Goal: Task Accomplishment & Management: Manage account settings

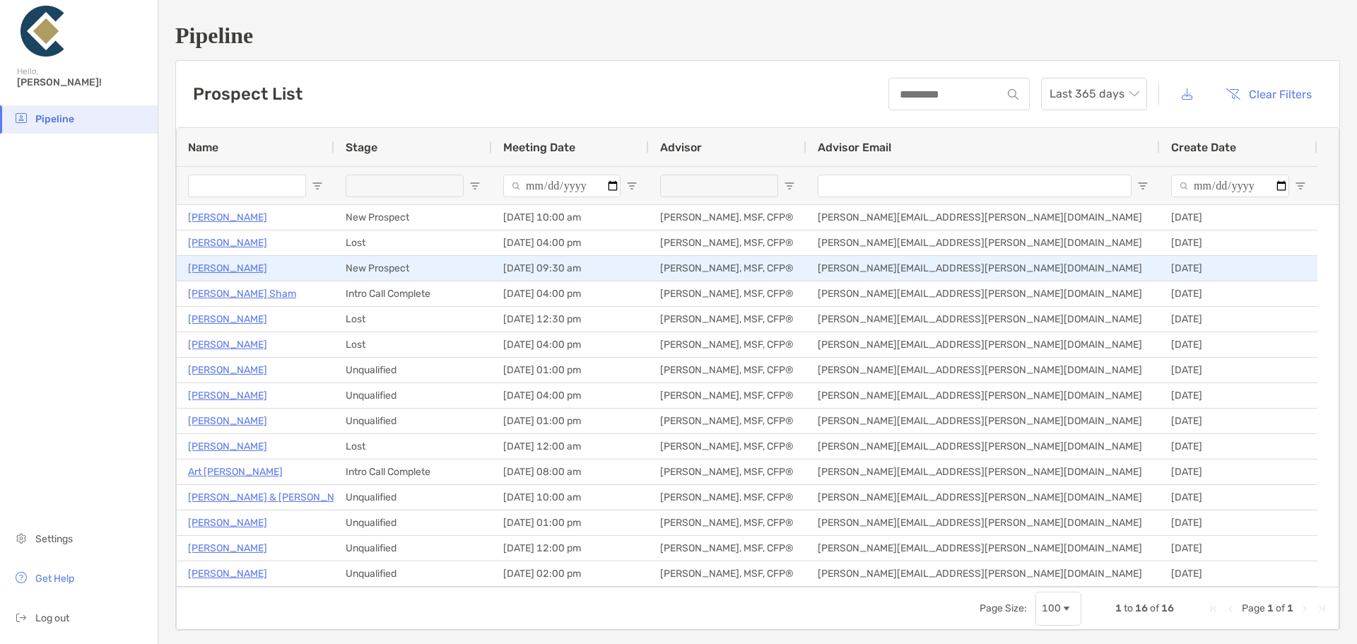
click at [230, 271] on p "[PERSON_NAME]" at bounding box center [227, 268] width 79 height 18
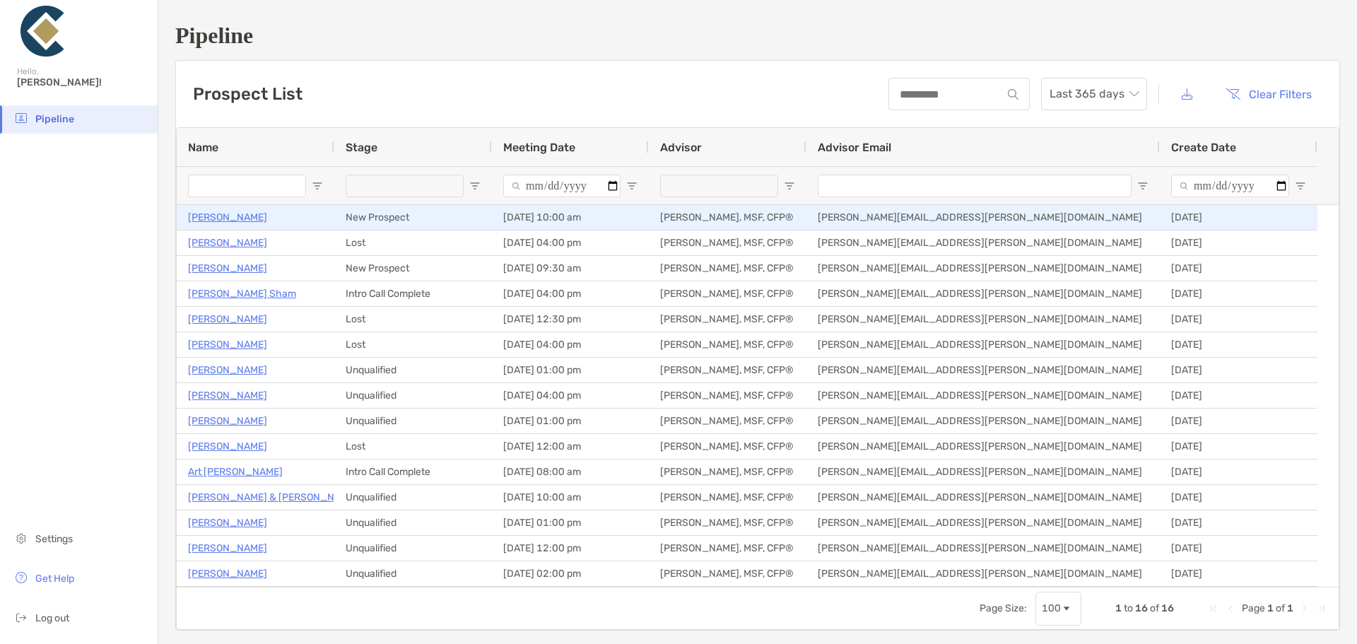
click at [215, 216] on p "[PERSON_NAME]" at bounding box center [227, 218] width 79 height 18
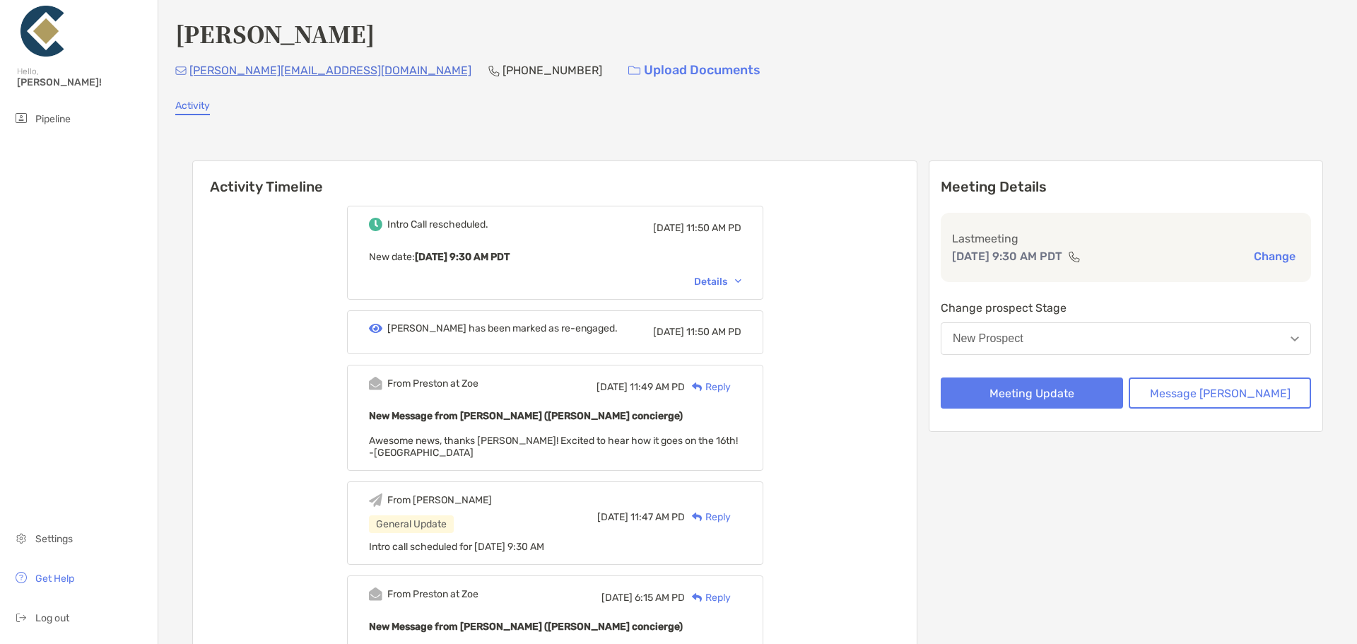
click at [1101, 343] on button "New Prospect" at bounding box center [1126, 338] width 370 height 33
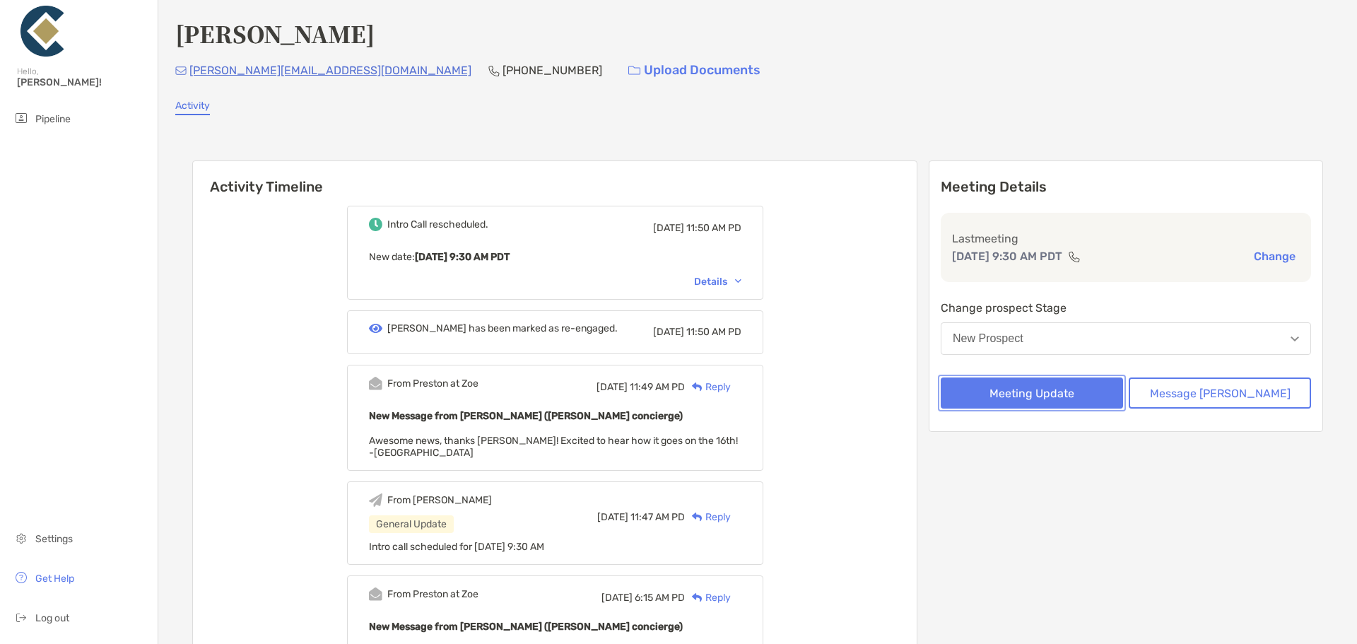
click at [1076, 401] on button "Meeting Update" at bounding box center [1032, 393] width 182 height 31
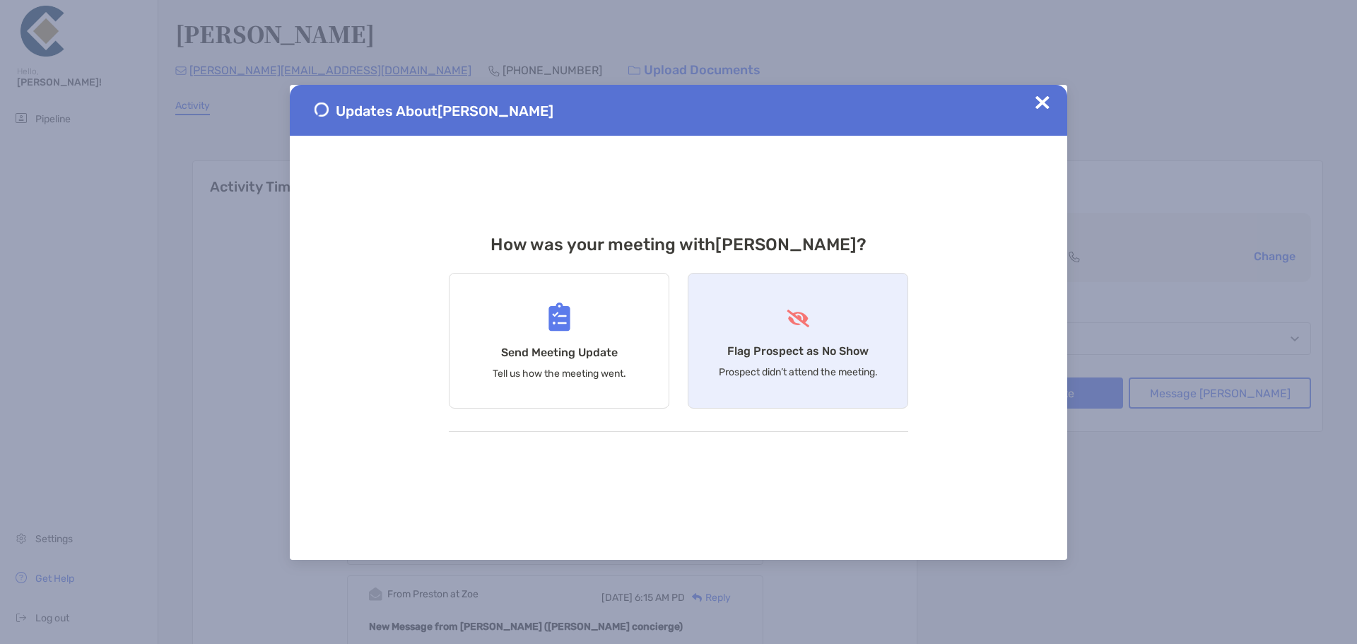
click at [810, 308] on div "Flag Prospect as No Show Prospect didn’t attend the meeting." at bounding box center [798, 341] width 221 height 136
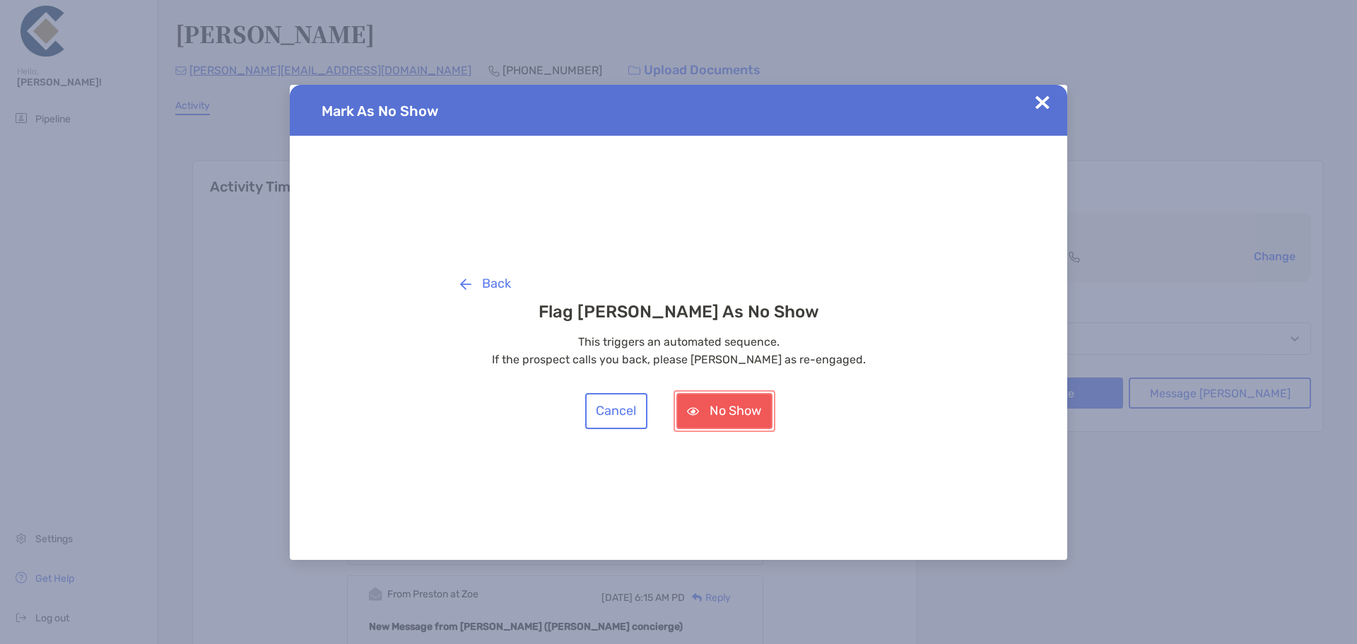
click at [724, 416] on button "No Show" at bounding box center [725, 411] width 96 height 36
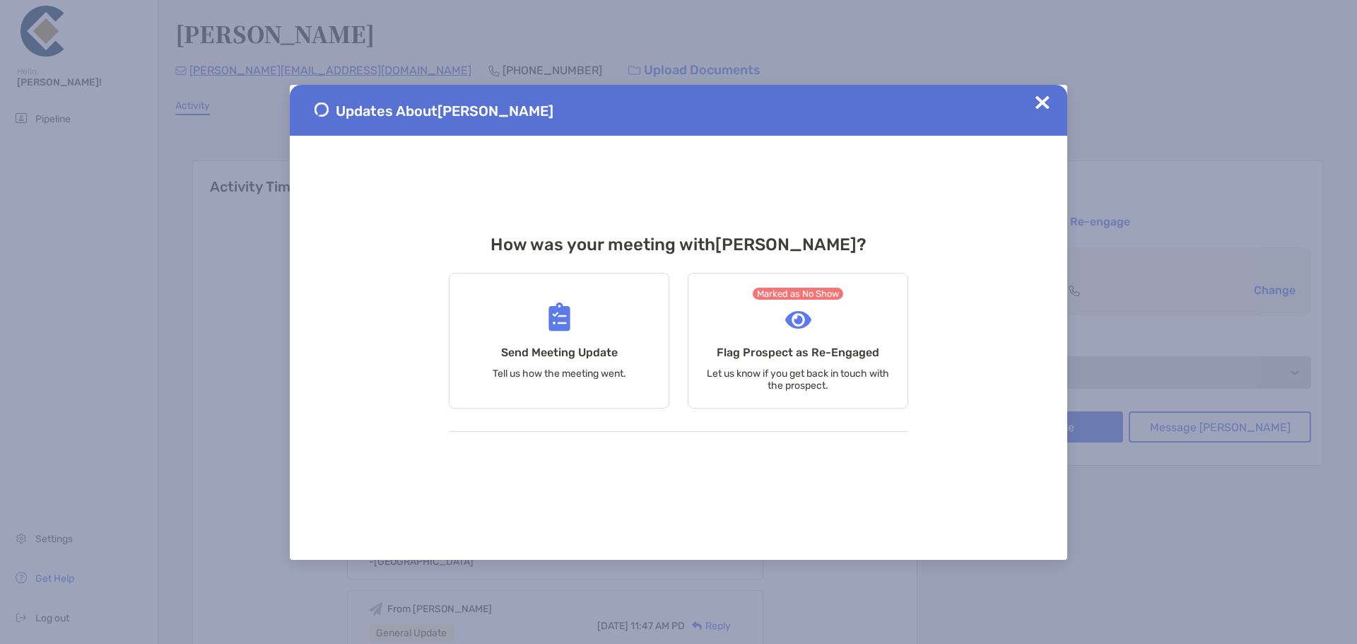
click at [1046, 105] on img at bounding box center [1043, 102] width 14 height 14
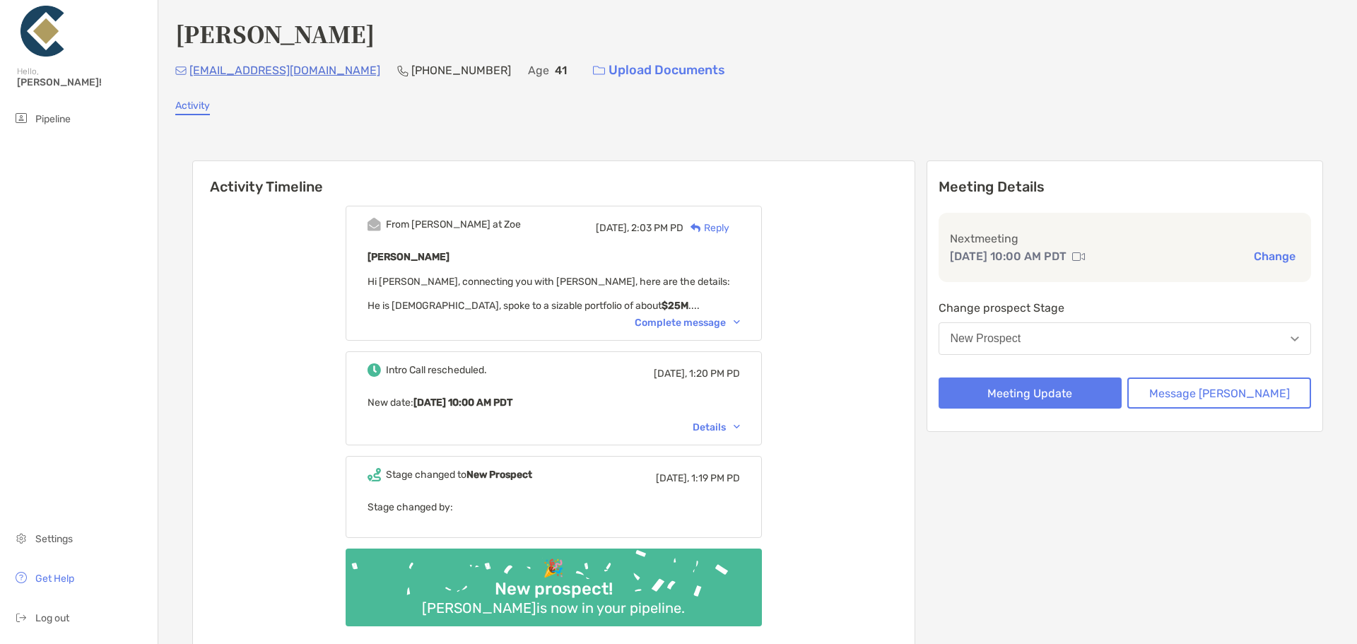
click at [707, 324] on div "Complete message" at bounding box center [687, 323] width 105 height 12
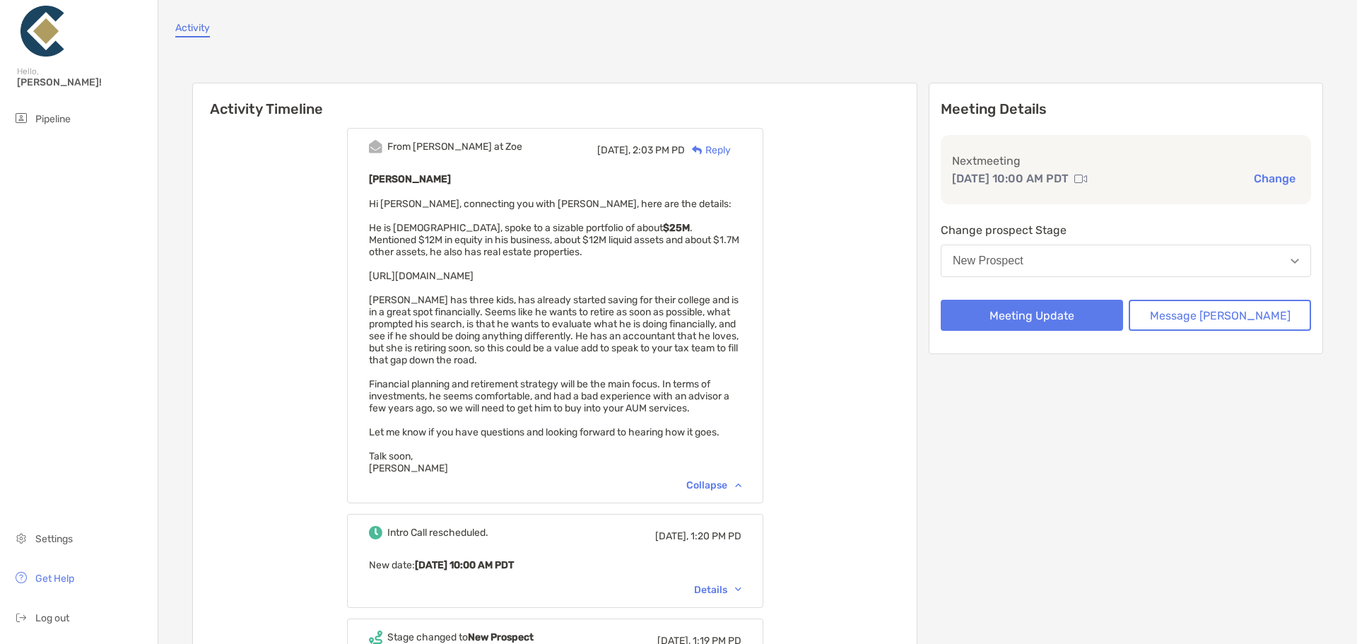
scroll to position [141, 0]
